Goal: Task Accomplishment & Management: Complete application form

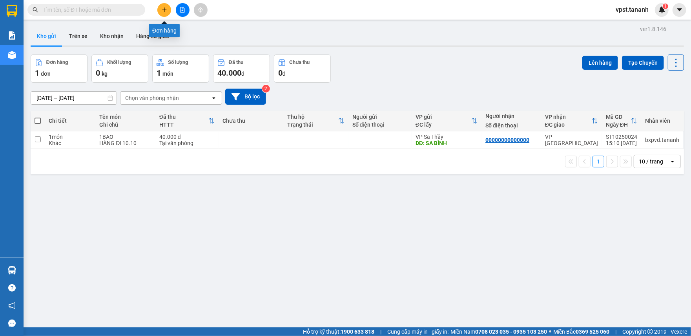
click at [165, 9] on icon "plus" at bounding box center [164, 9] width 5 height 5
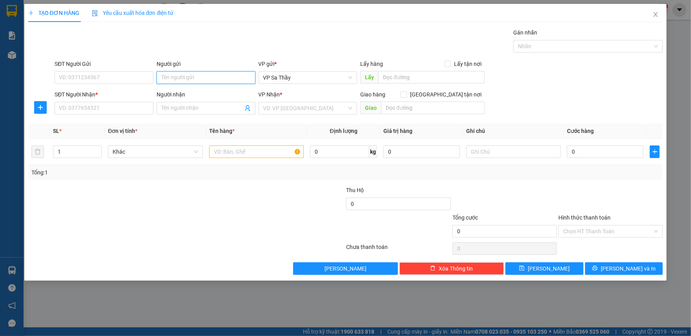
click at [192, 79] on input "Người gửi" at bounding box center [206, 77] width 99 height 13
type input "c"
type input "CÔ NGUYÊN"
click at [101, 79] on input "SĐT Người Gửi" at bounding box center [104, 77] width 99 height 13
type input "0984501033"
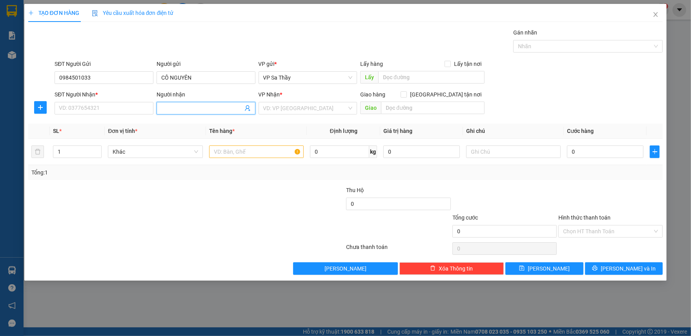
click at [204, 108] on input "Người nhận" at bounding box center [202, 108] width 82 height 9
type input "C NGỌC"
click at [116, 109] on input "SĐT Người Nhận *" at bounding box center [104, 108] width 99 height 13
click at [116, 109] on input "0387978782" at bounding box center [104, 108] width 99 height 13
type input "0387978782"
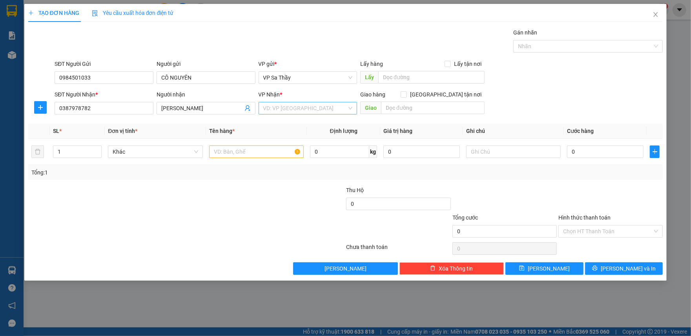
click at [315, 113] on input "search" at bounding box center [305, 108] width 84 height 12
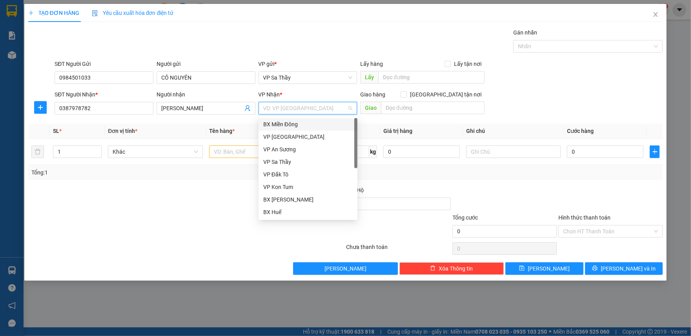
click at [291, 120] on div "BX Miền Đông" at bounding box center [307, 124] width 89 height 9
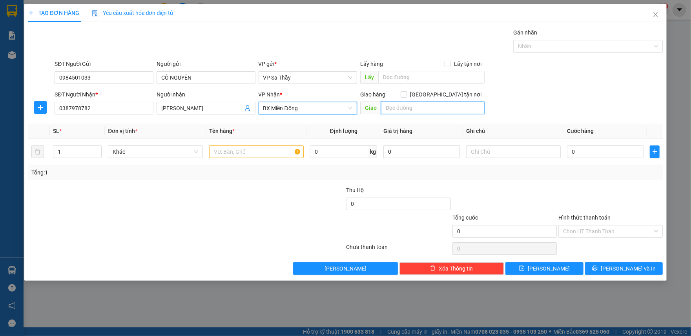
click at [442, 109] on input "text" at bounding box center [433, 108] width 104 height 13
click at [406, 93] on input "Giao tận nơi" at bounding box center [403, 93] width 5 height 5
checkbox input "true"
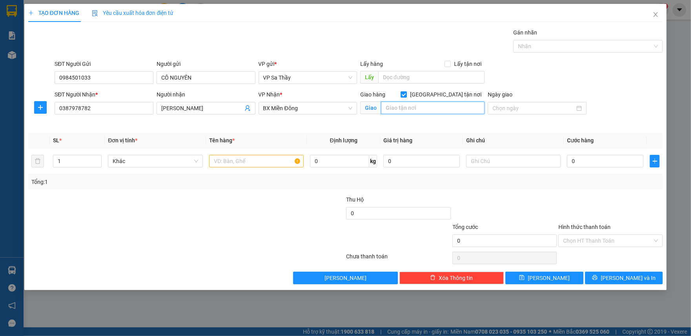
click at [435, 109] on input "text" at bounding box center [433, 108] width 104 height 13
type input "H"
type input "GTN-CR60K-"
click at [605, 69] on div "SĐT Người Gửi 0984501033 Người gửi CÔ NGUYÊN VP gửi * VP Sa Thầy Lấy hàng Lấy t…" at bounding box center [359, 73] width 612 height 27
click at [655, 15] on icon "close" at bounding box center [656, 14] width 6 height 6
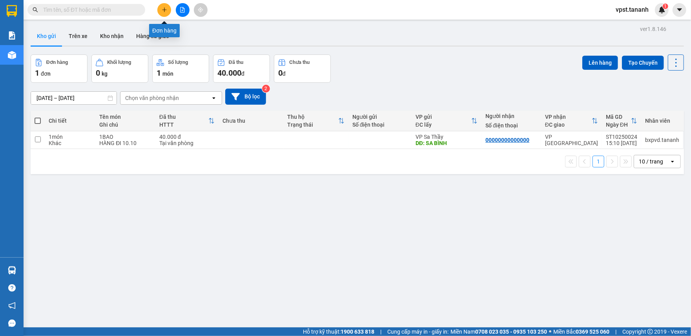
click at [166, 13] on button at bounding box center [164, 10] width 14 height 14
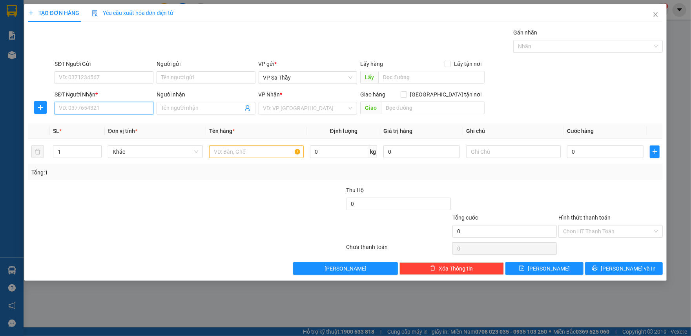
click at [105, 107] on input "SĐT Người Nhận *" at bounding box center [104, 108] width 99 height 13
type input "0387978782"
click at [126, 75] on input "SĐT Người Gửi" at bounding box center [104, 77] width 99 height 13
click at [110, 81] on input "0984501033" at bounding box center [104, 77] width 99 height 13
type input "0984501033"
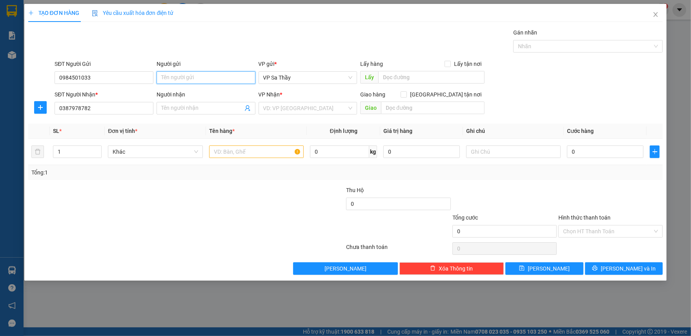
click at [203, 75] on input "Người gửi" at bounding box center [206, 77] width 99 height 13
type input "C NGUYÊN"
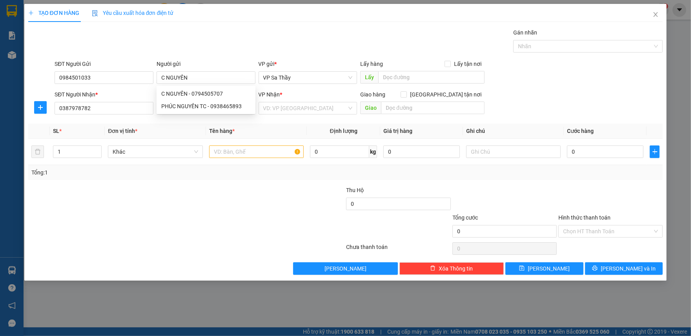
click at [211, 46] on div "Gán nhãn Nhãn" at bounding box center [359, 41] width 612 height 27
click at [657, 13] on icon "close" at bounding box center [656, 14] width 6 height 6
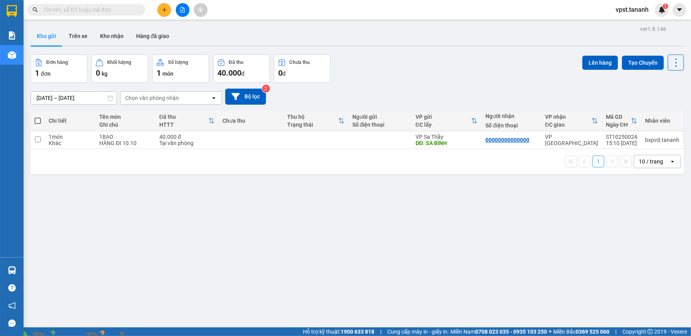
click at [162, 12] on icon "plus" at bounding box center [164, 9] width 5 height 5
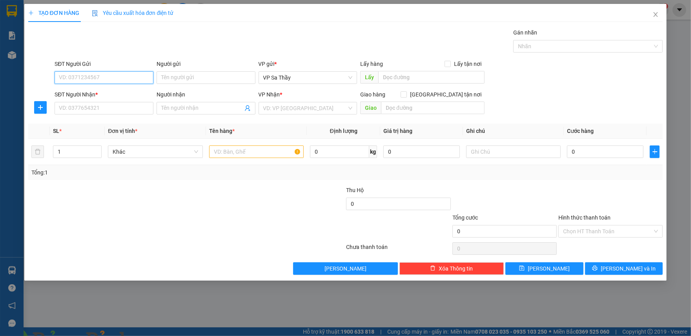
click at [111, 79] on input "SĐT Người Gửi" at bounding box center [104, 77] width 99 height 13
type input "0984501033"
click at [201, 74] on input "Người gửi" at bounding box center [206, 77] width 99 height 13
type input "CÔ NGUYÊN"
click at [97, 106] on input "SĐT Người Nhận *" at bounding box center [104, 108] width 99 height 13
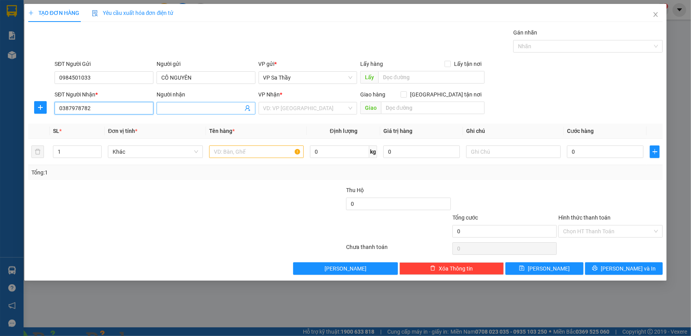
type input "0387978782"
click at [188, 107] on input "Người nhận" at bounding box center [202, 108] width 82 height 9
type input "C NGỌC"
click at [277, 104] on input "search" at bounding box center [305, 108] width 84 height 12
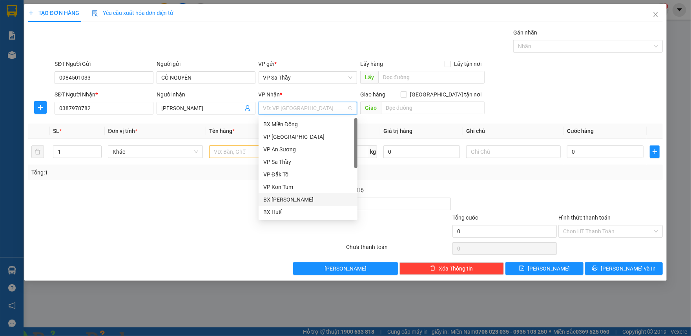
scroll to position [85, 0]
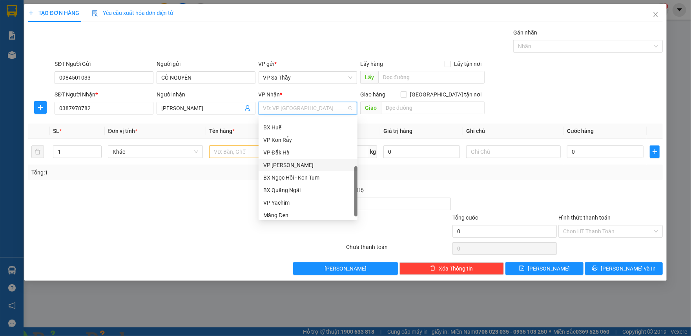
click at [285, 162] on div "VP Thành Thái" at bounding box center [307, 165] width 89 height 9
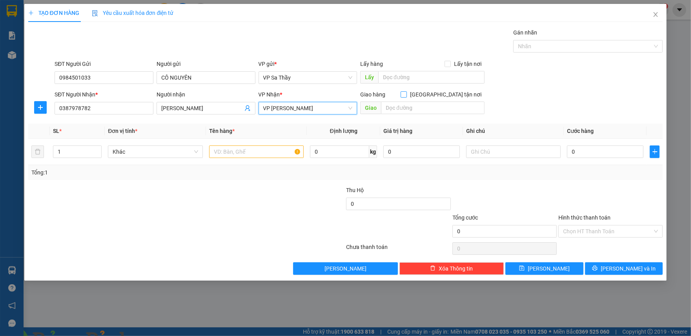
click at [406, 93] on input "Giao tận nơi" at bounding box center [403, 93] width 5 height 5
checkbox input "true"
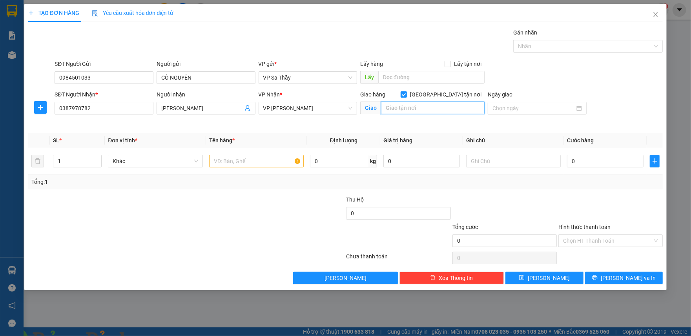
click at [433, 110] on input "text" at bounding box center [433, 108] width 104 height 13
type input "H"
click at [433, 110] on input "GTN-CR60K" at bounding box center [433, 108] width 104 height 13
type input "GTN-CR60K-Q.TÂN BÌNH"
click at [590, 163] on input "0" at bounding box center [605, 161] width 77 height 13
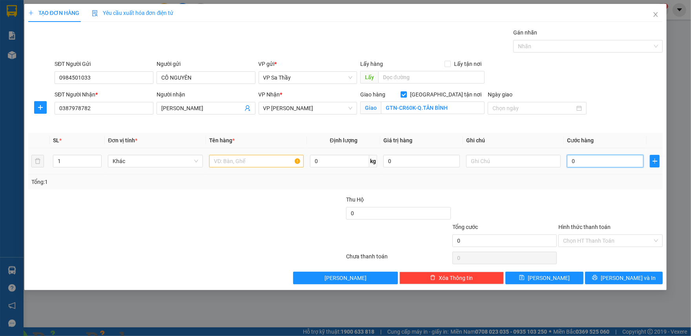
type input "5"
type input "50"
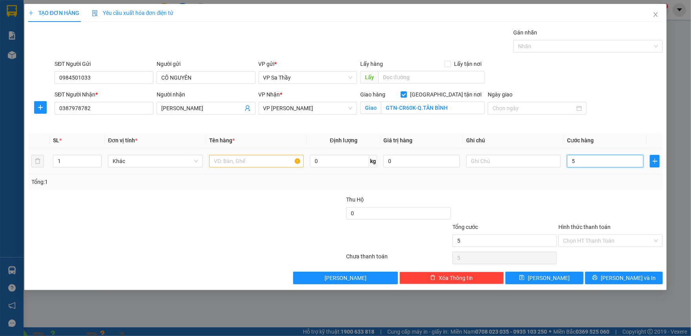
type input "50"
type input "500"
type input "5.000"
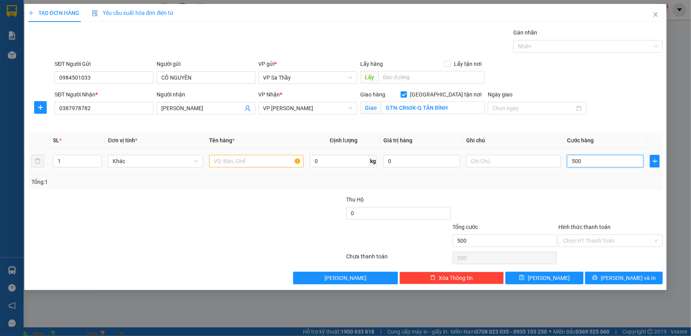
type input "5.000"
type input "50.000"
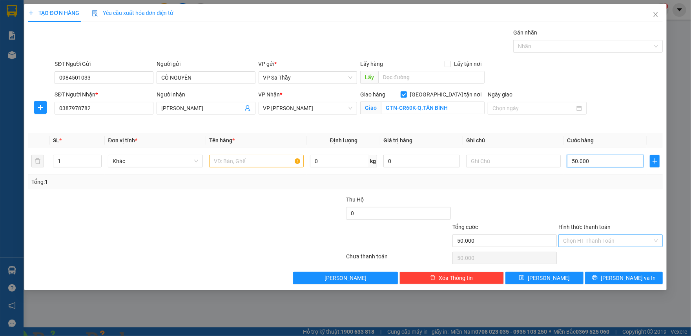
type input "50.000"
click at [590, 242] on input "Hình thức thanh toán" at bounding box center [607, 241] width 89 height 12
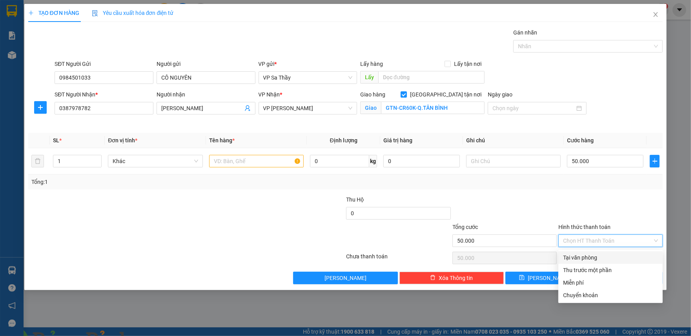
click at [581, 256] on div "Tại văn phòng" at bounding box center [610, 258] width 95 height 9
type input "0"
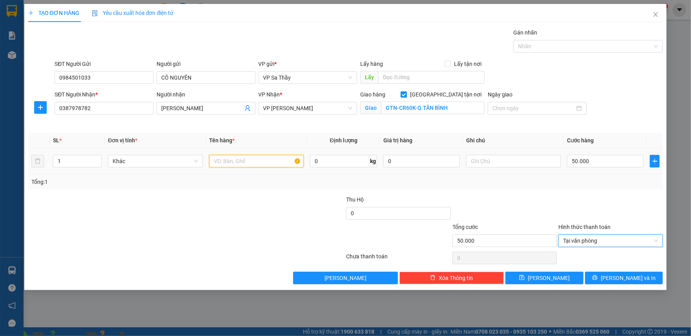
click at [273, 160] on input "text" at bounding box center [256, 161] width 95 height 13
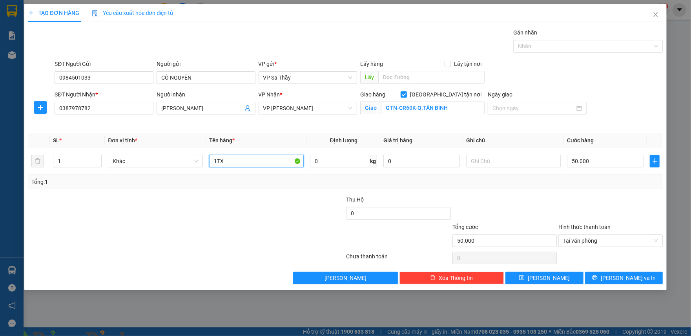
type input "1TX"
click at [233, 211] on div at bounding box center [133, 208] width 212 height 27
click at [157, 336] on img at bounding box center [154, 341] width 5 height 5
click at [625, 278] on span "Lưu và In" at bounding box center [628, 278] width 55 height 9
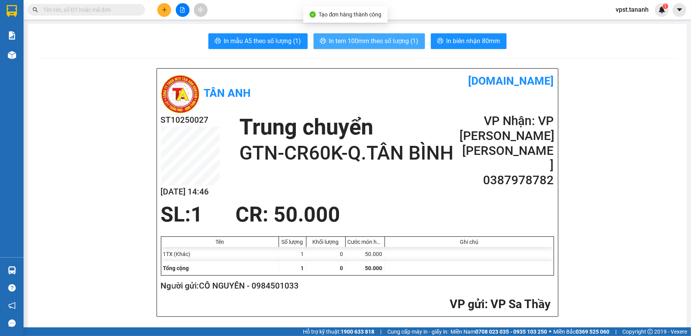
click at [352, 46] on button "In tem 100mm theo số lượng (1)" at bounding box center [369, 41] width 111 height 16
